Goal: Task Accomplishment & Management: Use online tool/utility

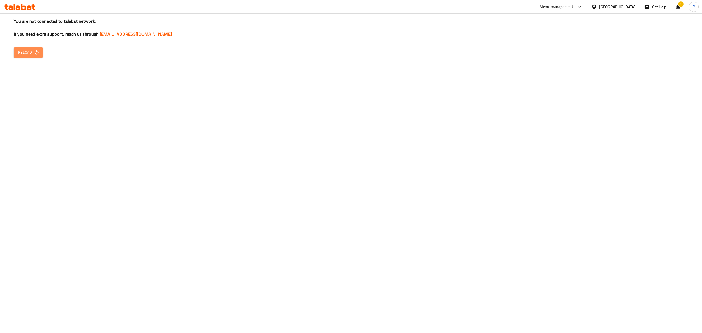
click at [30, 51] on span "Reload" at bounding box center [28, 52] width 20 height 7
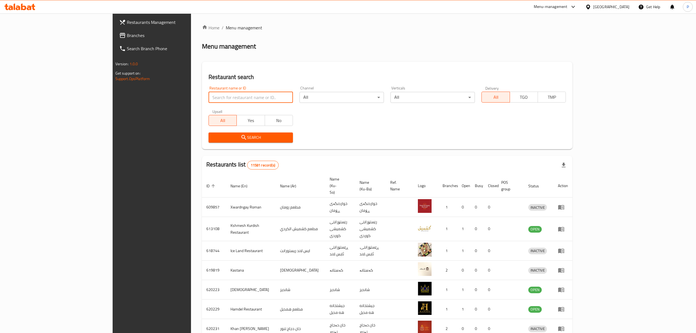
click at [209, 101] on input "search" at bounding box center [251, 97] width 84 height 11
click at [223, 99] on input "search" at bounding box center [251, 97] width 84 height 11
click at [316, 122] on div "Restaurant name or ID Restaurant name or ID Channel All ​ Verticals All ​ Deliv…" at bounding box center [387, 114] width 364 height 63
click at [209, 93] on input "search" at bounding box center [251, 97] width 84 height 11
click at [329, 128] on div "Restaurant name or ID Restaurant name or ID Channel All ​ Verticals All ​ Deliv…" at bounding box center [387, 114] width 364 height 63
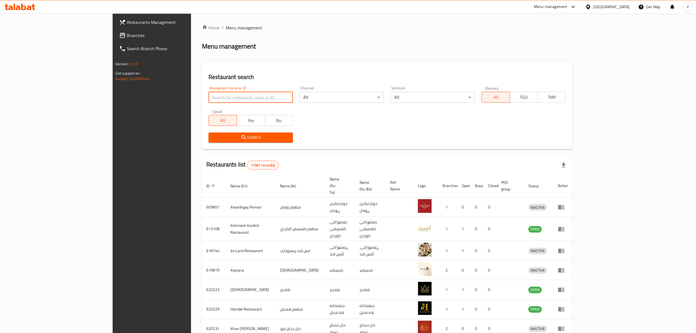
click at [221, 96] on input "search" at bounding box center [251, 97] width 84 height 11
click at [243, 100] on input "search" at bounding box center [251, 97] width 84 height 11
click at [328, 133] on div "Search" at bounding box center [387, 137] width 364 height 17
click at [218, 99] on input "search" at bounding box center [251, 97] width 84 height 11
type input "sizar"
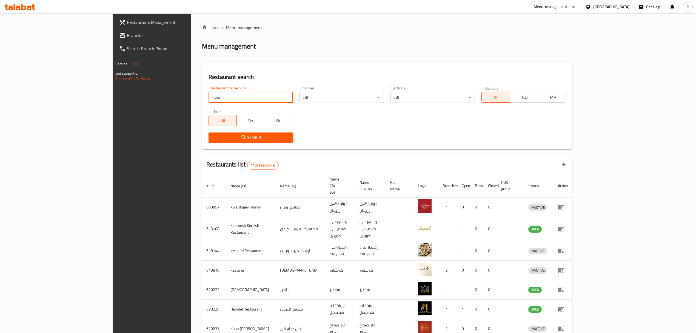
click button "Search" at bounding box center [251, 137] width 84 height 10
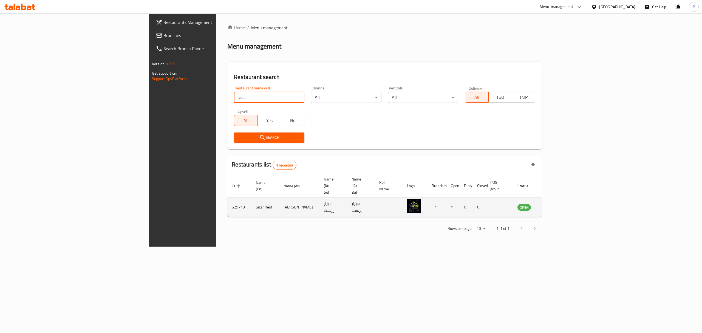
click at [560, 197] on td "enhanced table" at bounding box center [551, 206] width 19 height 19
click at [553, 204] on icon "enhanced table" at bounding box center [549, 207] width 7 height 7
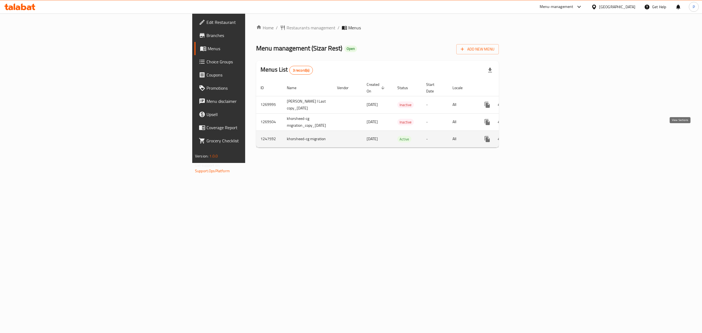
click at [530, 136] on icon "enhanced table" at bounding box center [526, 139] width 7 height 7
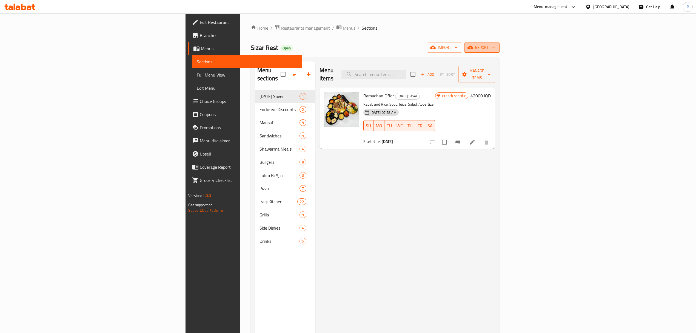
click at [473, 47] on icon "button" at bounding box center [470, 48] width 5 height 4
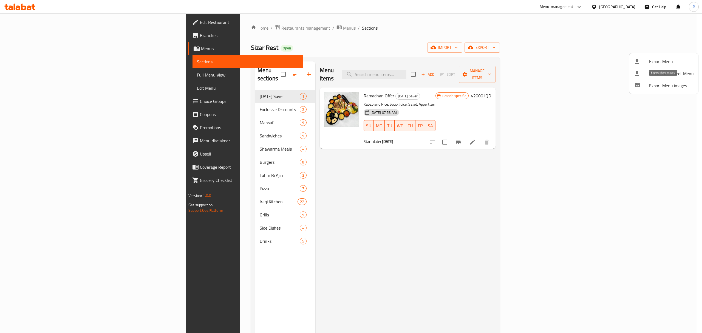
click at [666, 87] on span "Export Menu images" at bounding box center [671, 85] width 45 height 7
